Goal: Information Seeking & Learning: Learn about a topic

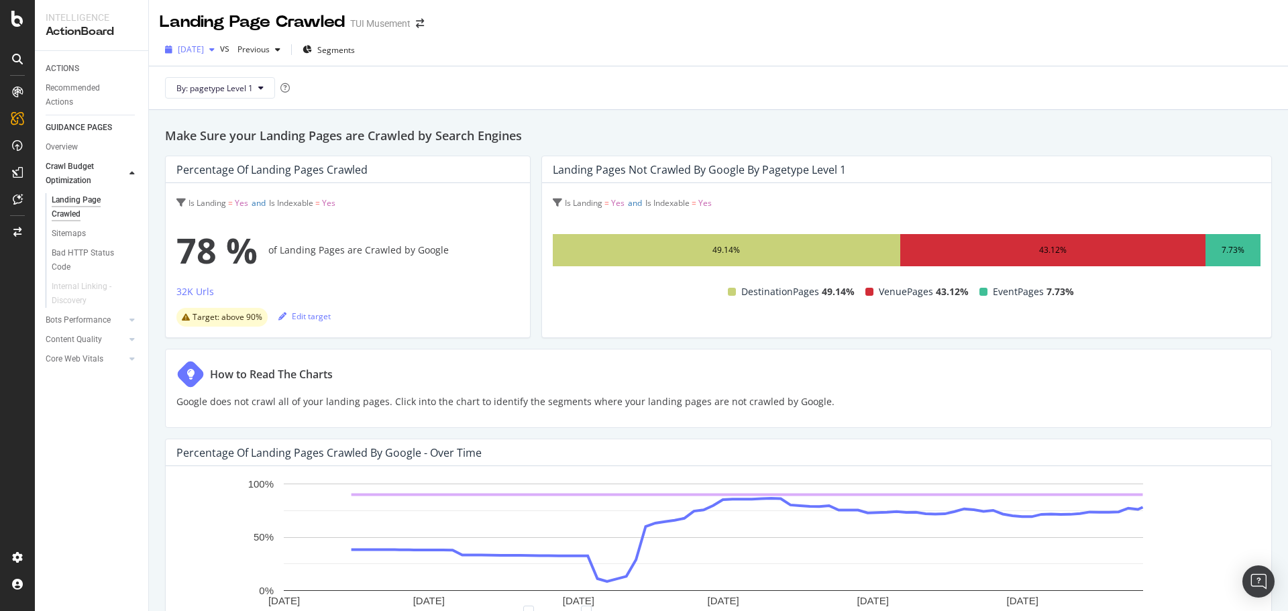
click at [204, 50] on span "2025 Sep. 26th" at bounding box center [191, 49] width 26 height 11
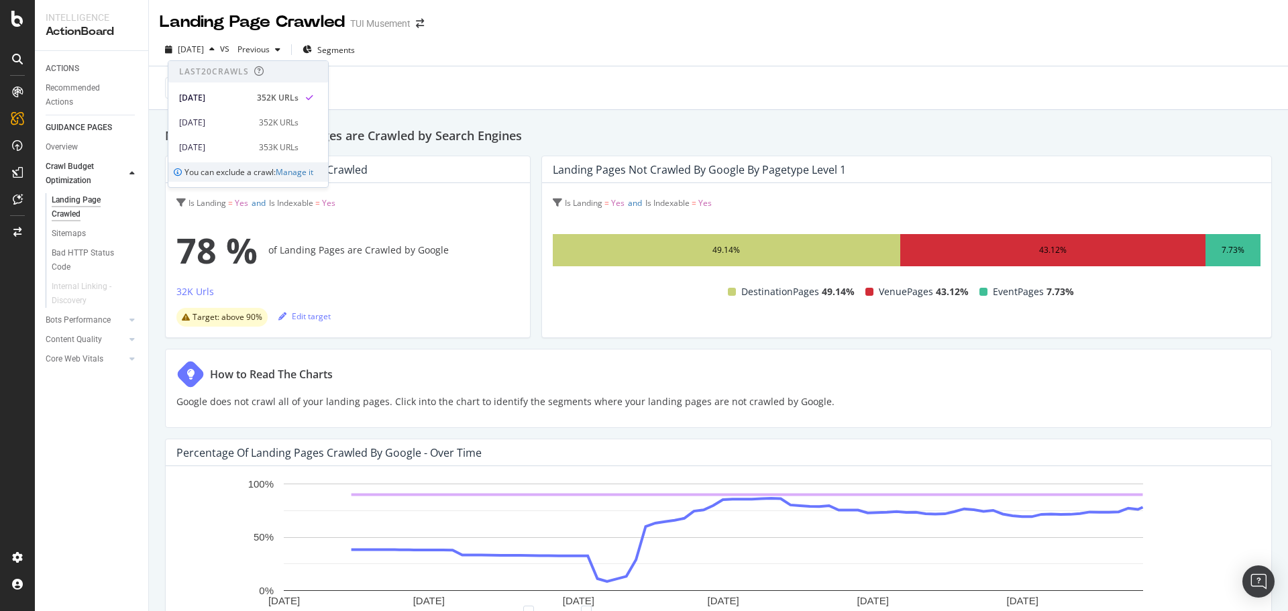
click at [553, 62] on div "2025 Sep. 26th vs Previous Segments" at bounding box center [718, 52] width 1139 height 27
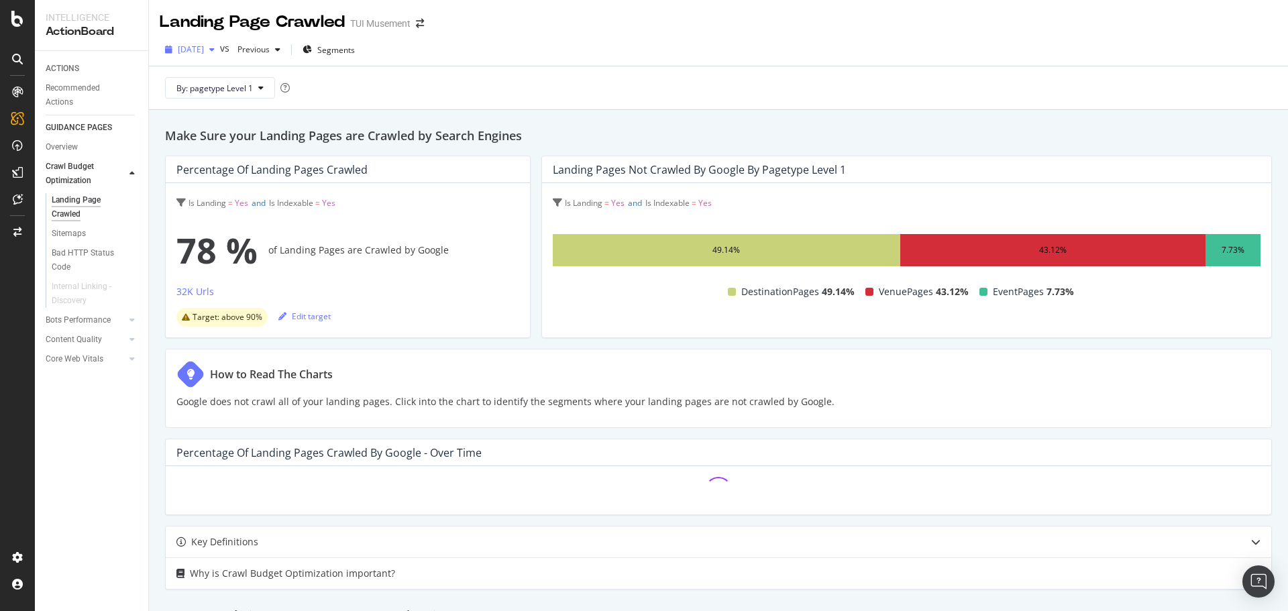
click at [204, 52] on span "[DATE]" at bounding box center [191, 49] width 26 height 11
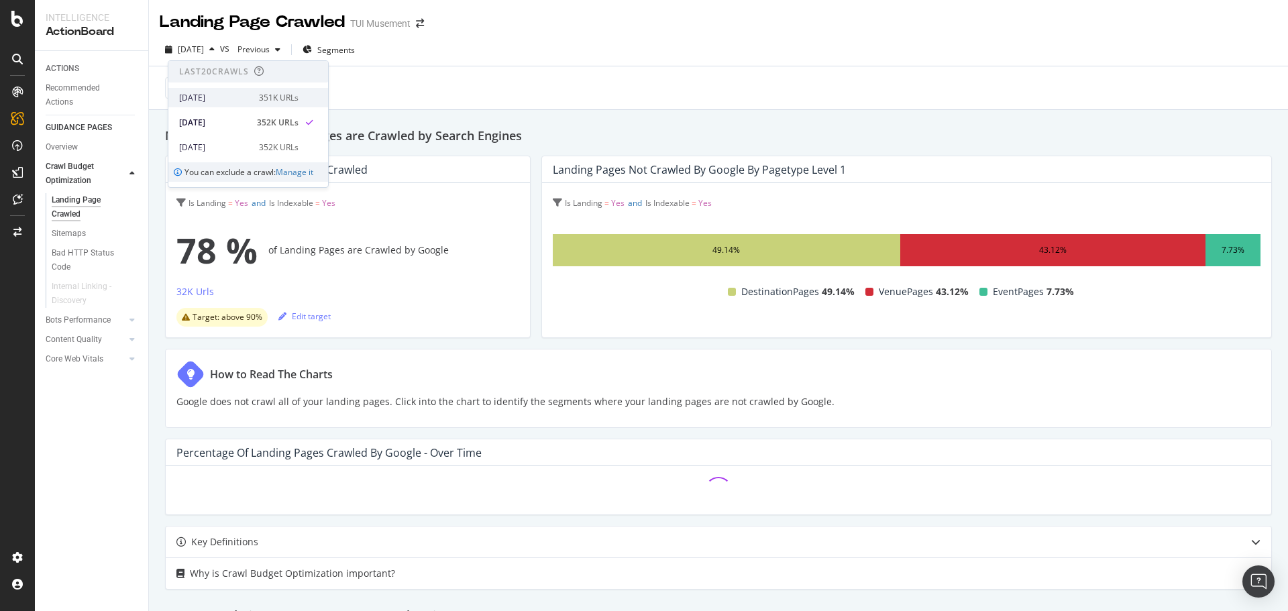
click at [247, 92] on div "[DATE] 351K URLs" at bounding box center [238, 98] width 119 height 12
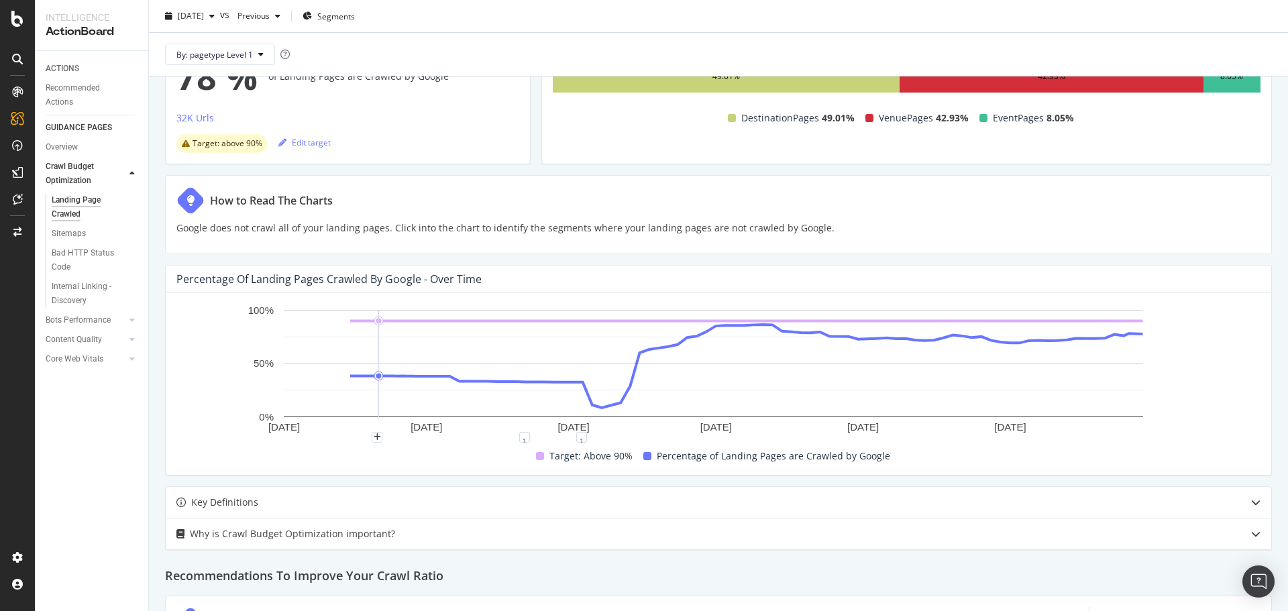
scroll to position [94, 0]
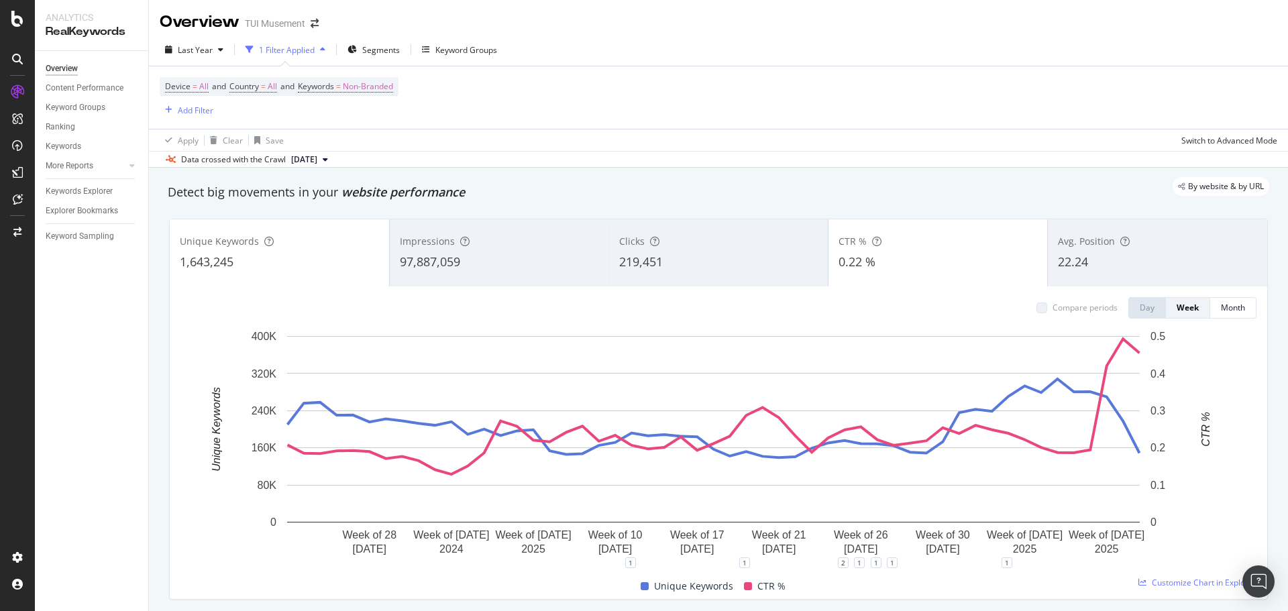
scroll to position [79, 0]
